Goal: Task Accomplishment & Management: Manage account settings

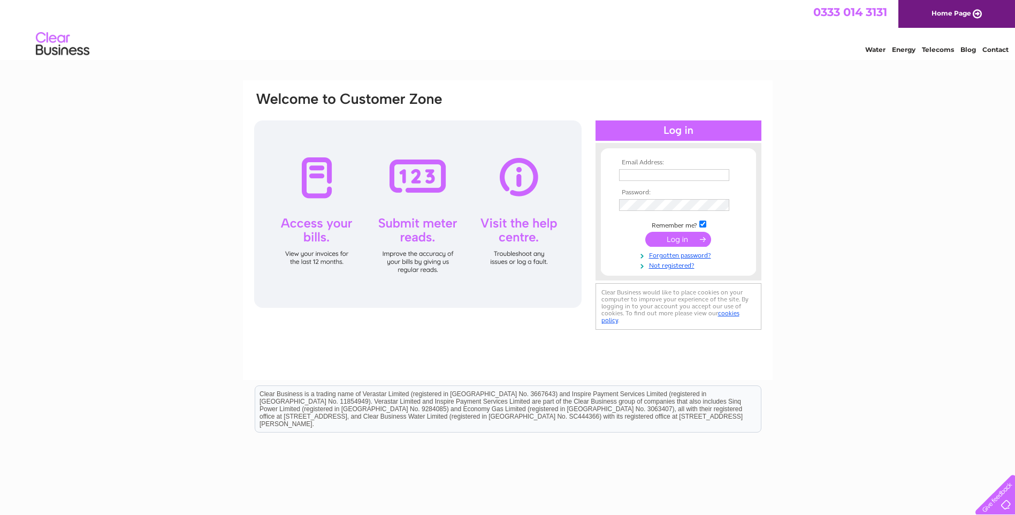
type input "[PERSON_NAME][EMAIL_ADDRESS][DOMAIN_NAME]"
click at [681, 237] on input "submit" at bounding box center [678, 239] width 66 height 15
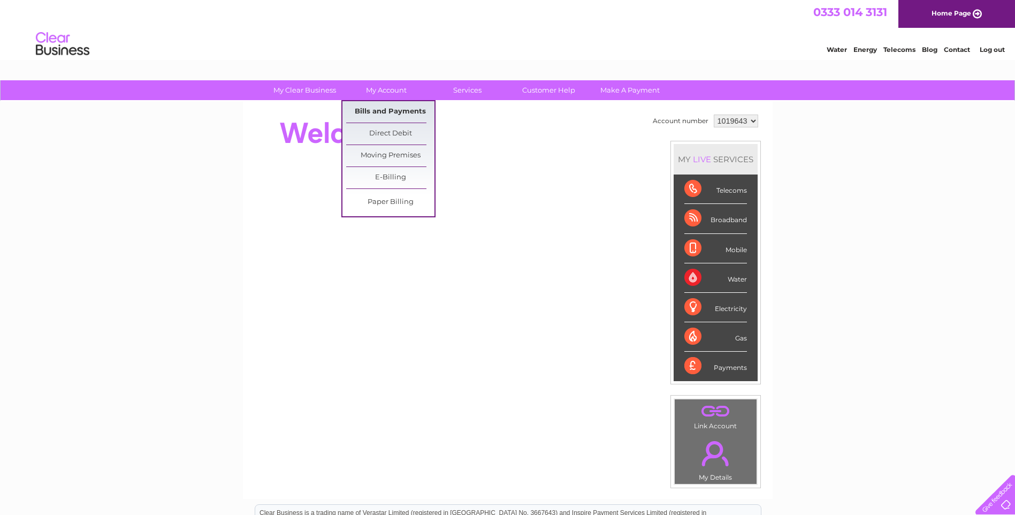
click at [398, 108] on link "Bills and Payments" at bounding box center [390, 111] width 88 height 21
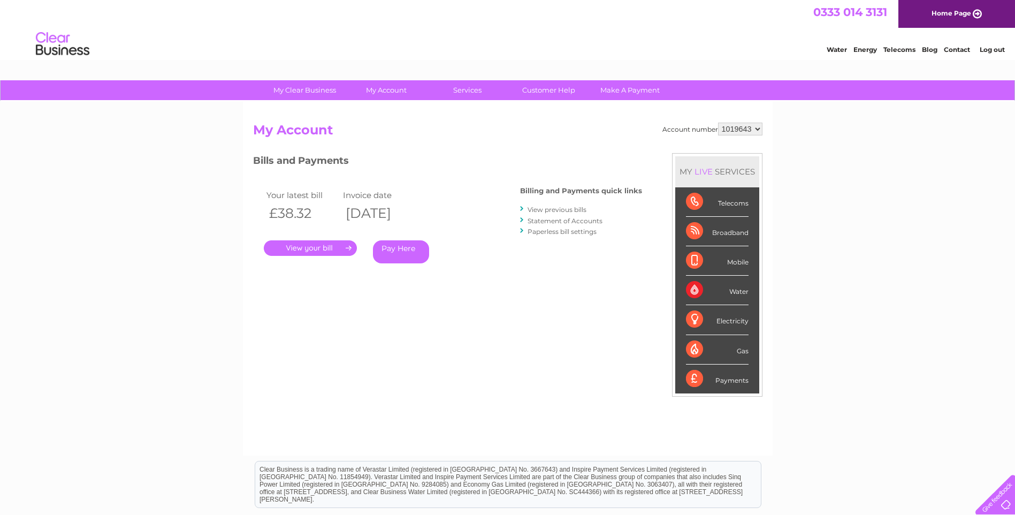
click at [566, 222] on link "Statement of Accounts" at bounding box center [565, 221] width 75 height 8
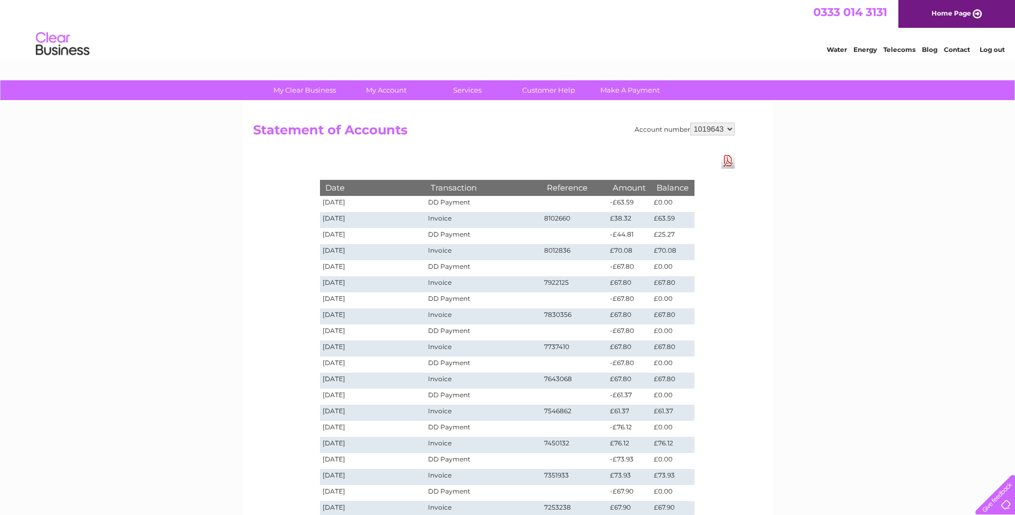
click at [994, 48] on link "Log out" at bounding box center [992, 49] width 25 height 8
